Goal: Find specific page/section

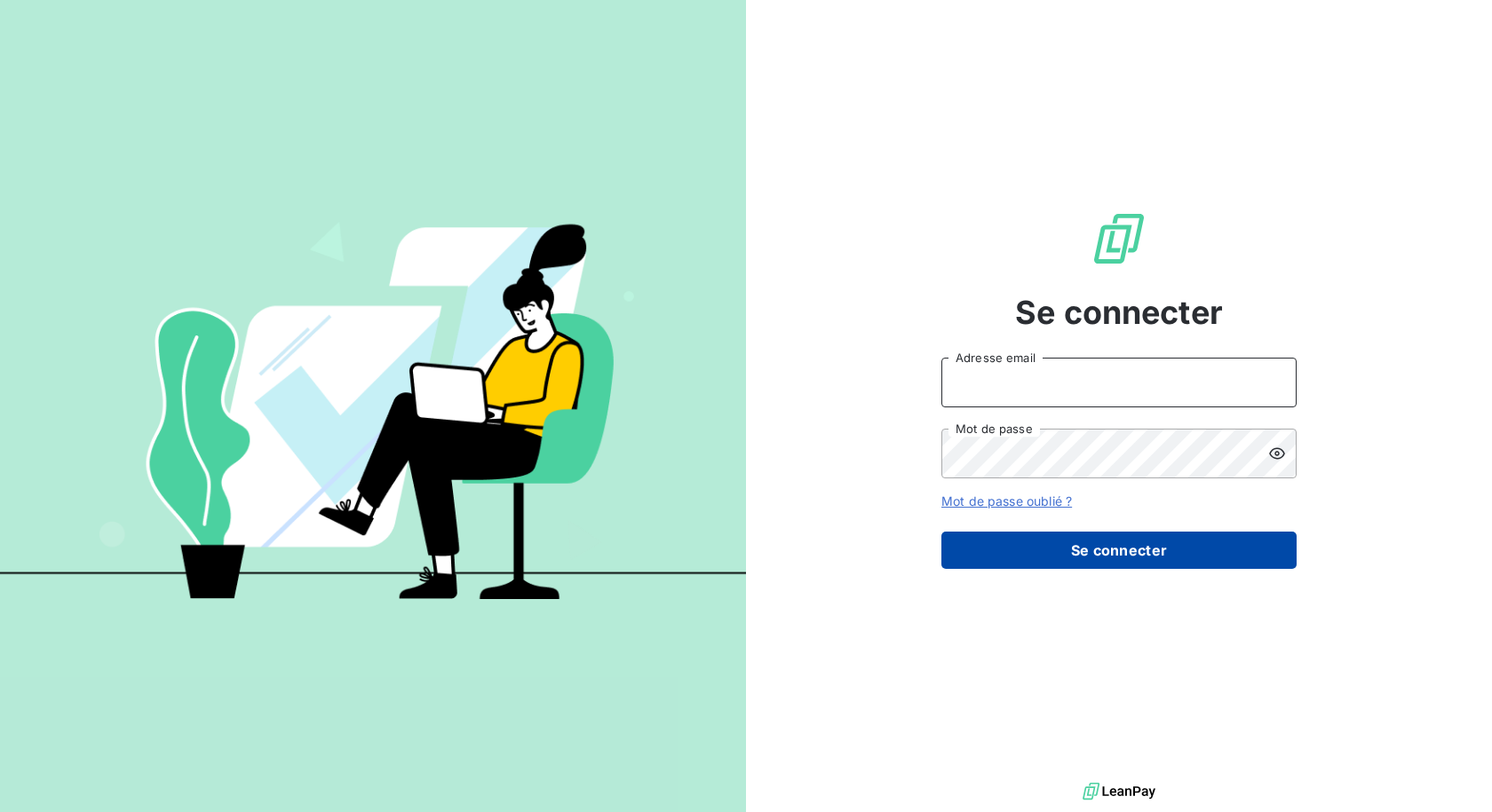
type input "[EMAIL_ADDRESS][DOMAIN_NAME]"
click at [1103, 550] on button "Se connecter" at bounding box center [1119, 549] width 355 height 37
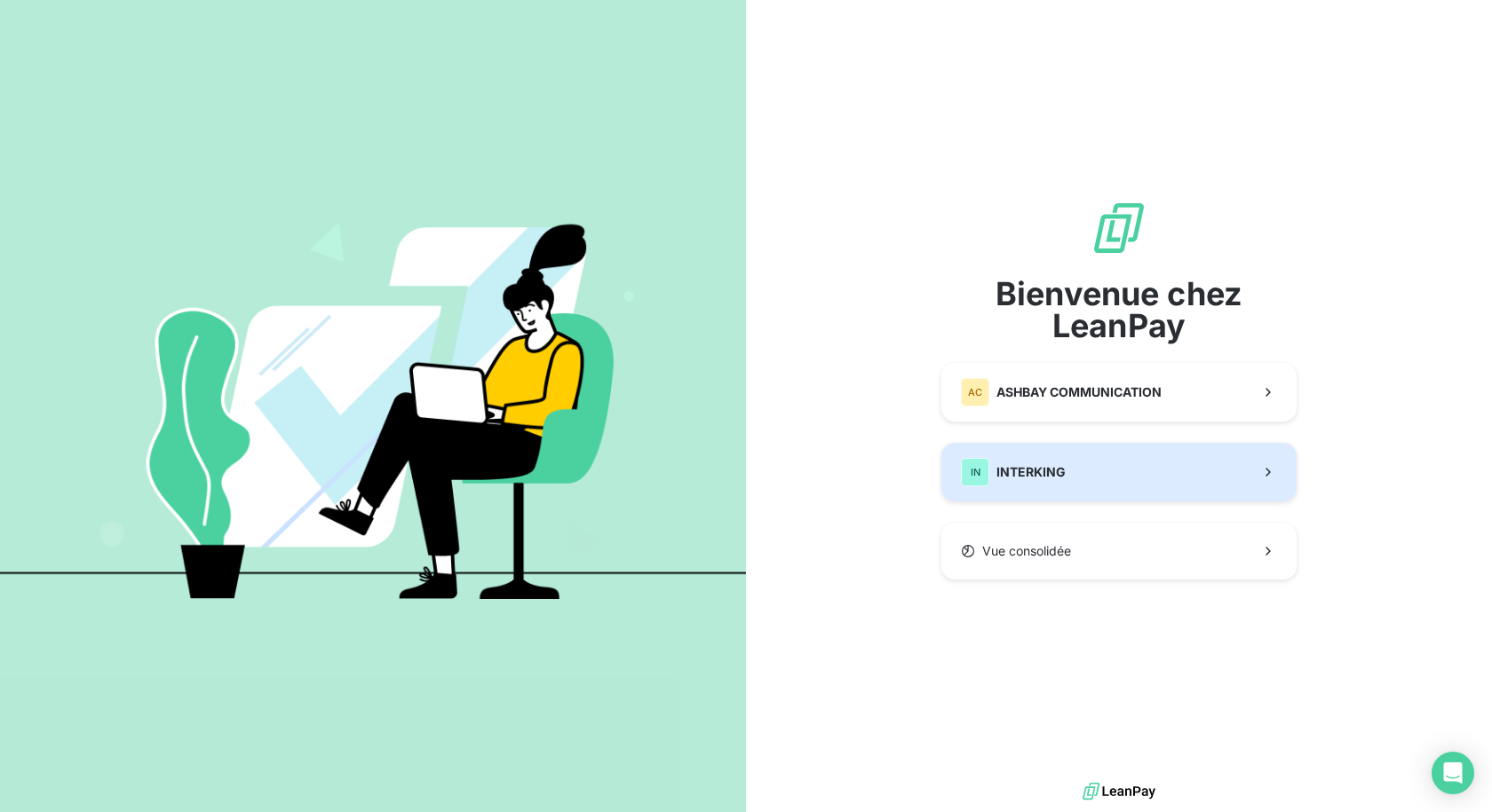
click at [1113, 462] on button "IN INTERKING" at bounding box center [1119, 472] width 355 height 59
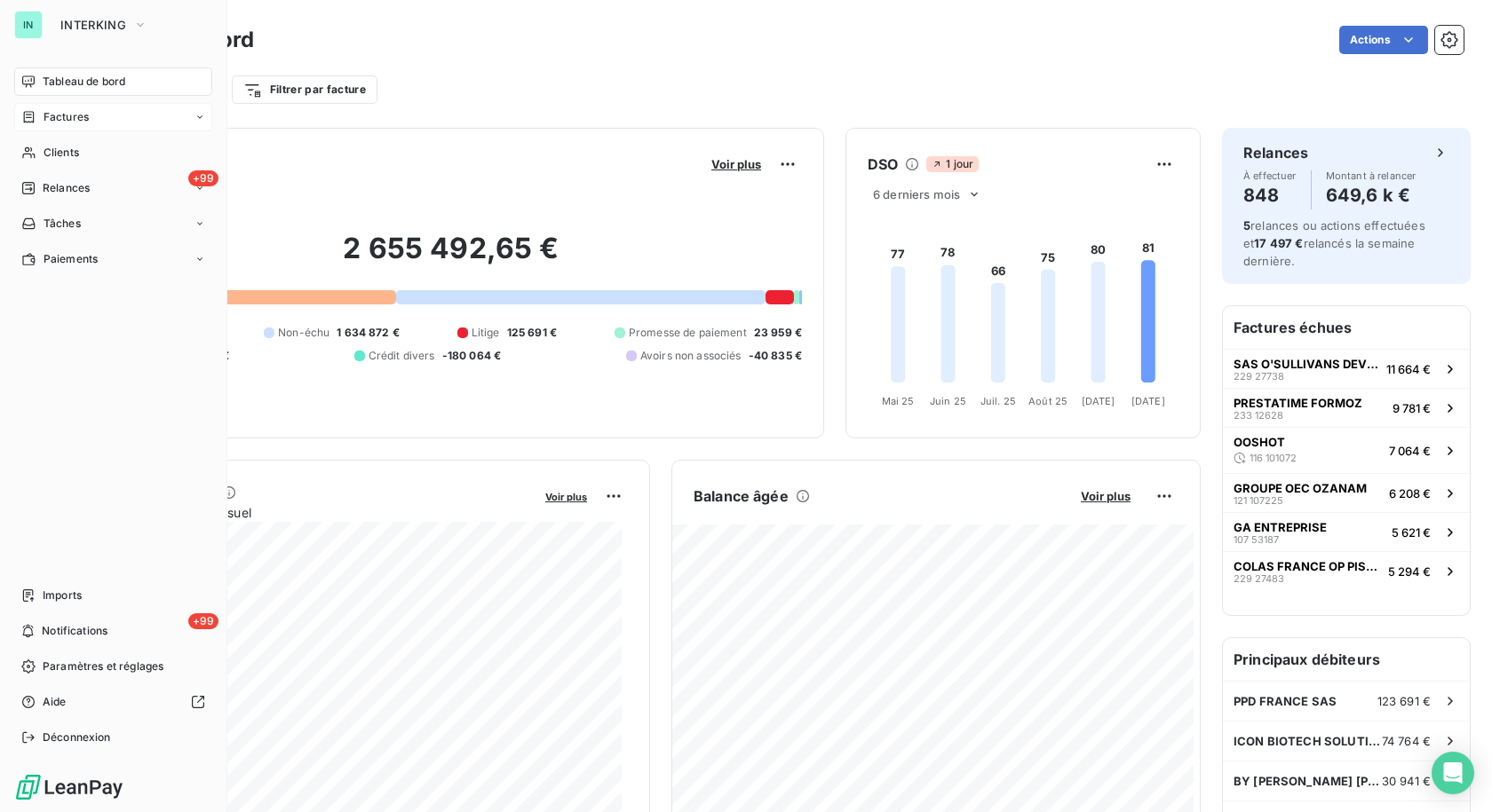
click at [37, 113] on div "Factures" at bounding box center [55, 117] width 68 height 16
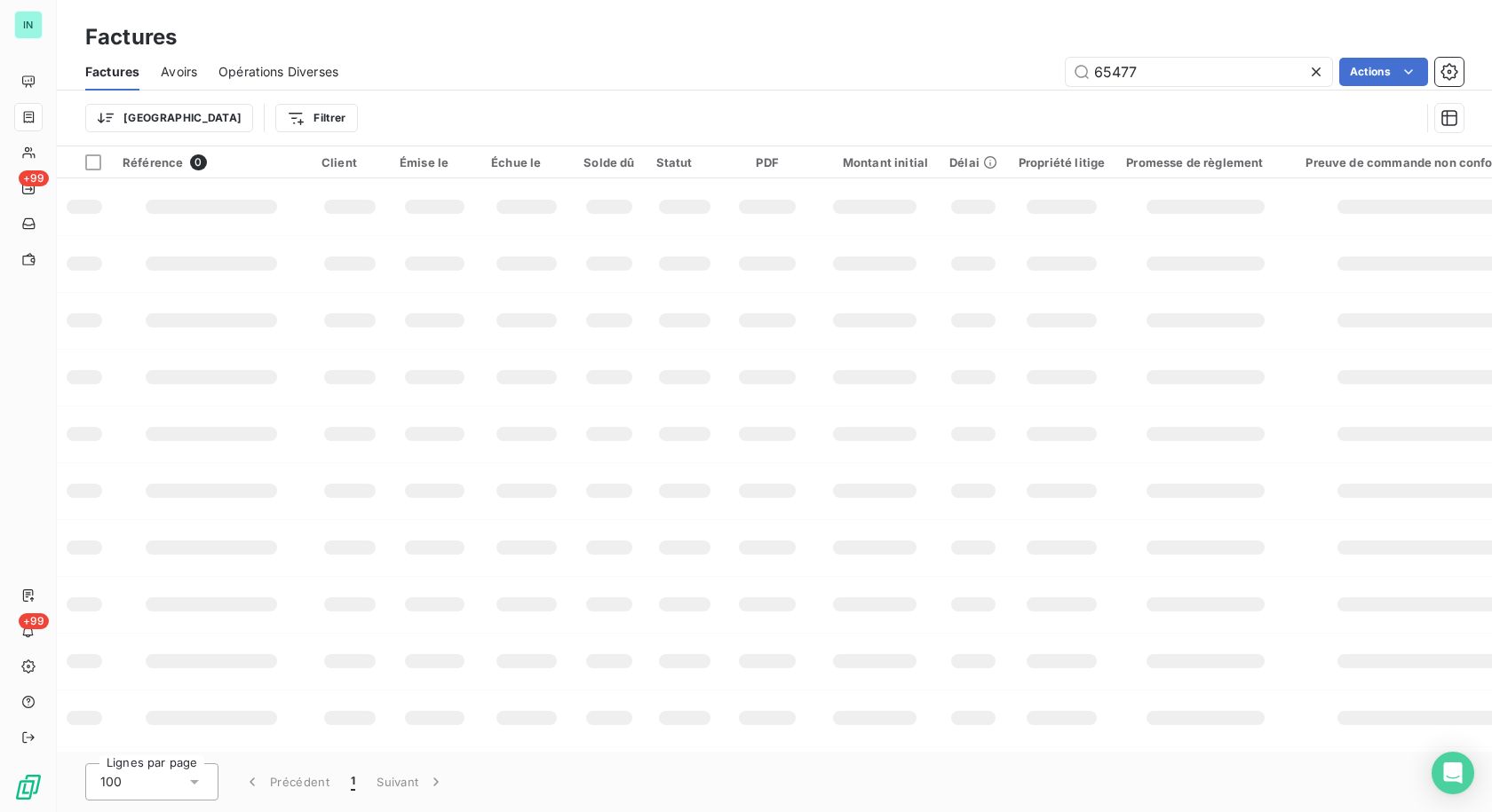
drag, startPoint x: 1187, startPoint y: 70, endPoint x: 916, endPoint y: 100, distance: 272.7
click at [916, 100] on div "Factures Avoirs Opérations Diverses 65477 Actions Trier Filtrer" at bounding box center [774, 100] width 1435 height 93
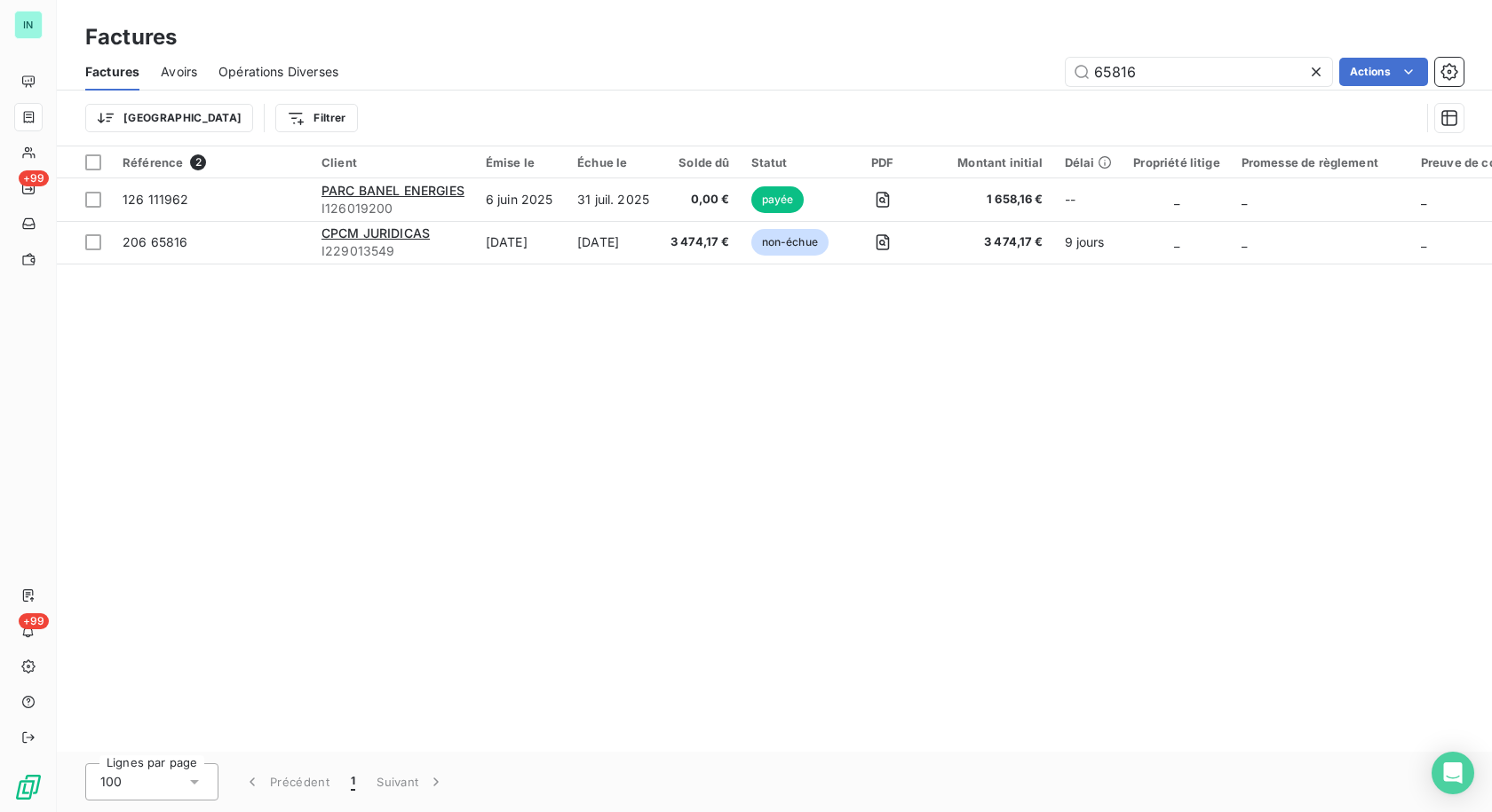
type input "65816"
